Goal: Transaction & Acquisition: Obtain resource

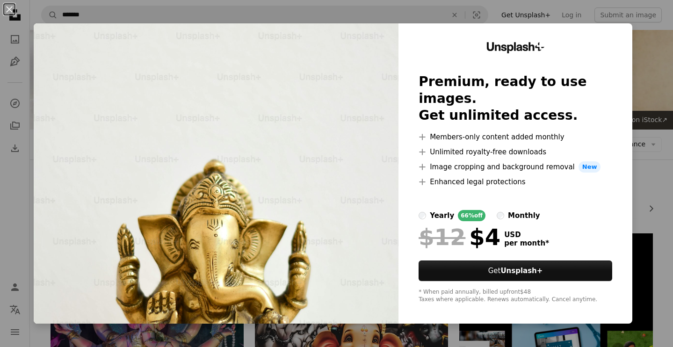
scroll to position [1824, 0]
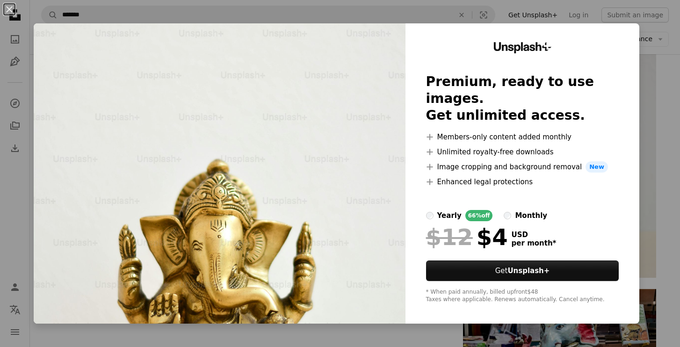
click at [657, 127] on div "An X shape Unsplash+ Premium, ready to use images. Get unlimited access. A plus…" at bounding box center [340, 173] width 680 height 347
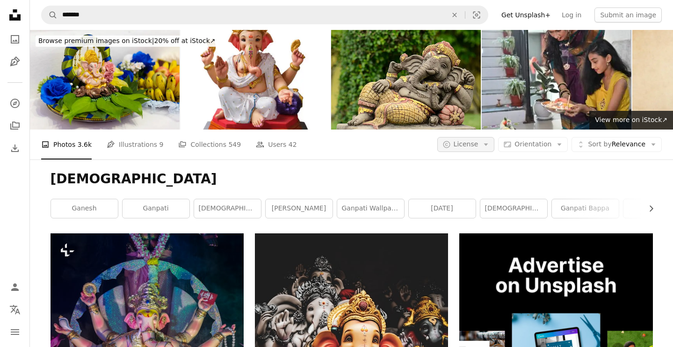
click at [466, 152] on button "A copyright icon © License Arrow down" at bounding box center [466, 144] width 58 height 15
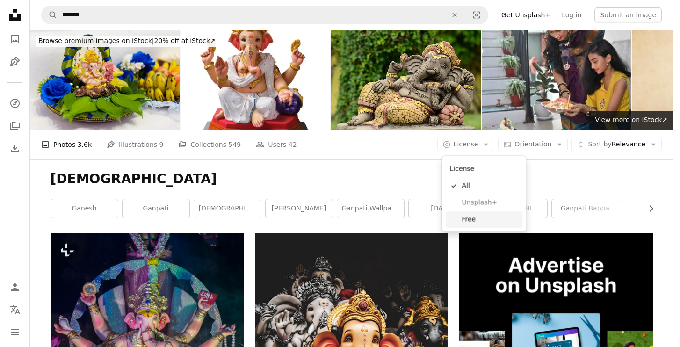
click at [474, 220] on span "Free" at bounding box center [490, 219] width 57 height 9
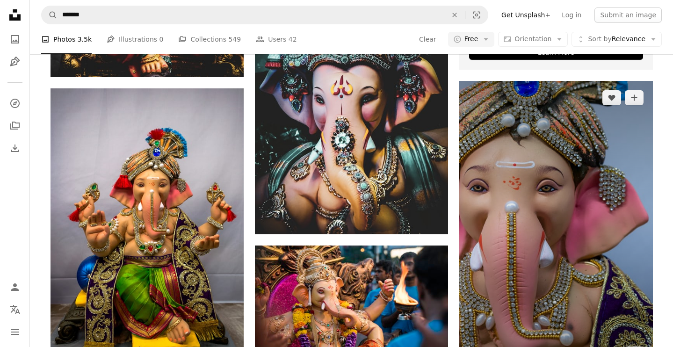
scroll to position [299, 0]
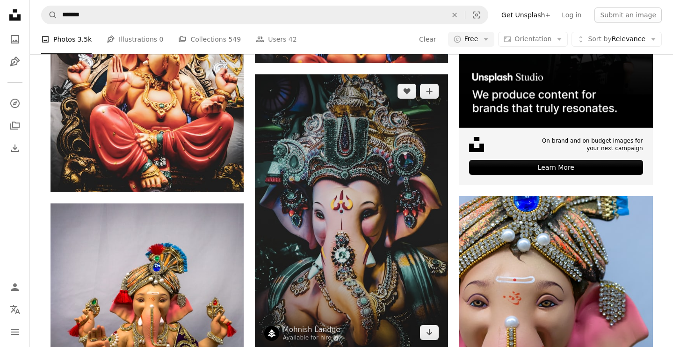
click at [357, 268] on img at bounding box center [351, 211] width 193 height 275
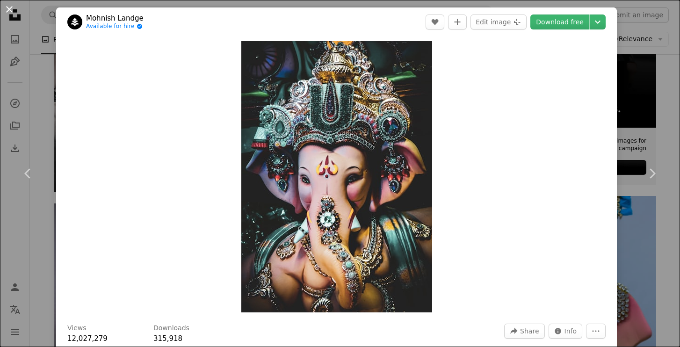
click at [8, 12] on button "An X shape" at bounding box center [9, 9] width 11 height 11
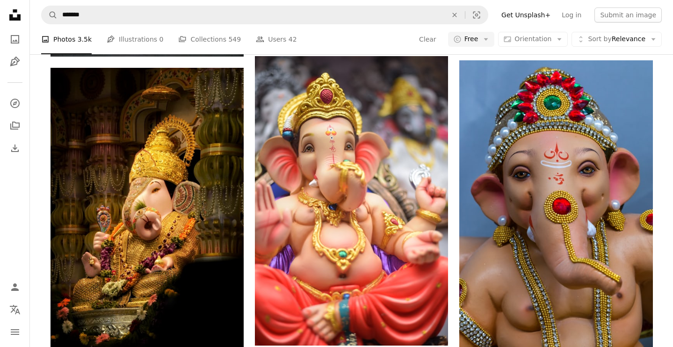
scroll to position [736, 0]
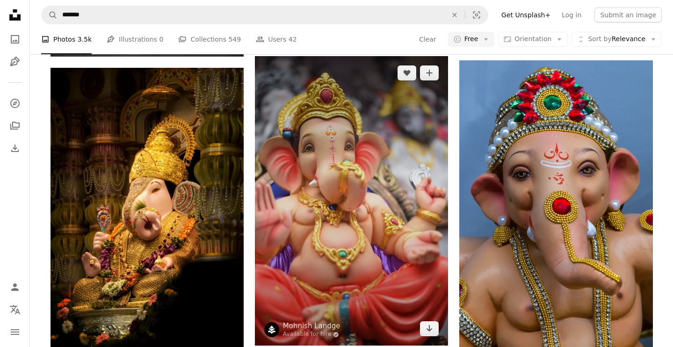
click at [425, 260] on img at bounding box center [351, 201] width 193 height 290
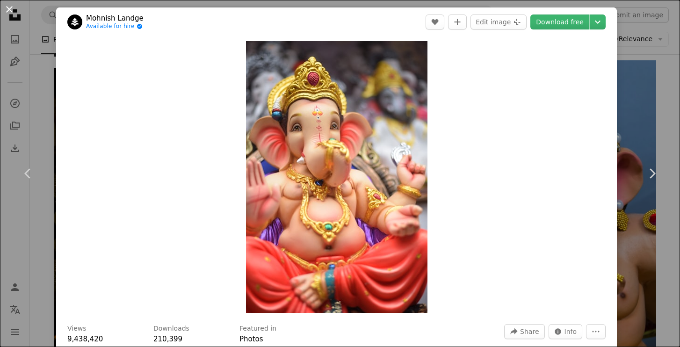
click at [12, 11] on button "An X shape" at bounding box center [9, 9] width 11 height 11
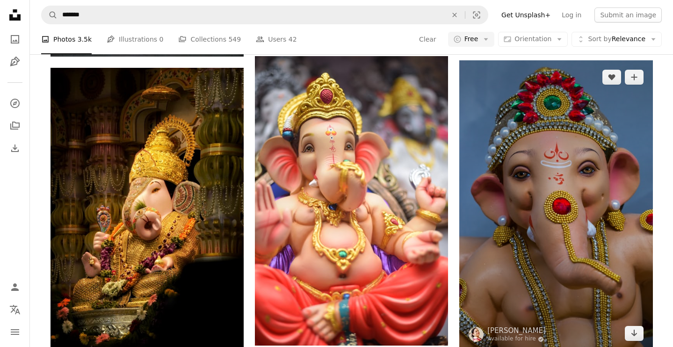
click at [574, 217] on img at bounding box center [555, 205] width 193 height 290
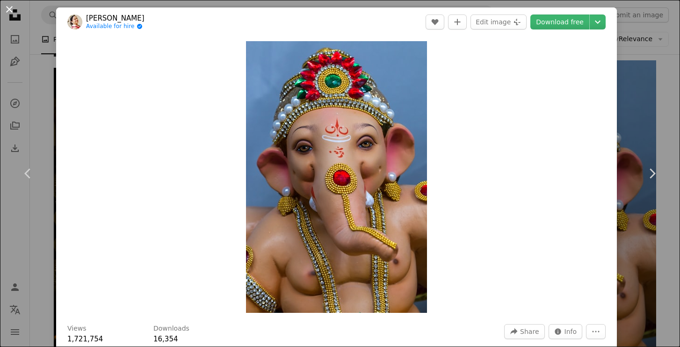
click at [8, 7] on button "An X shape" at bounding box center [9, 9] width 11 height 11
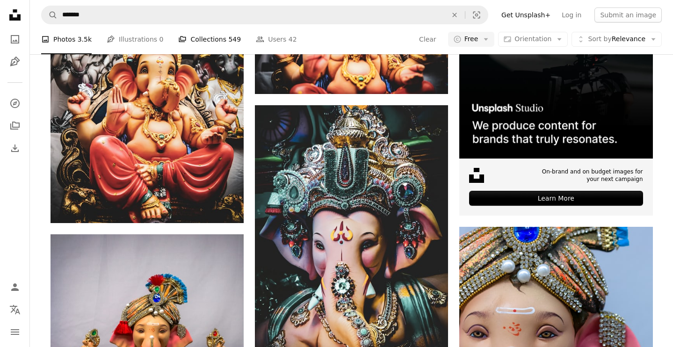
scroll to position [173, 0]
